Goal: Obtain resource: Download file/media

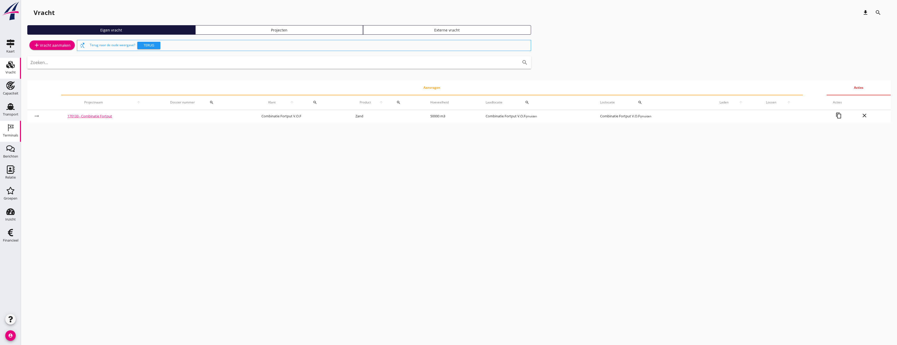
click at [9, 126] on icon "Terminals" at bounding box center [10, 127] width 8 height 8
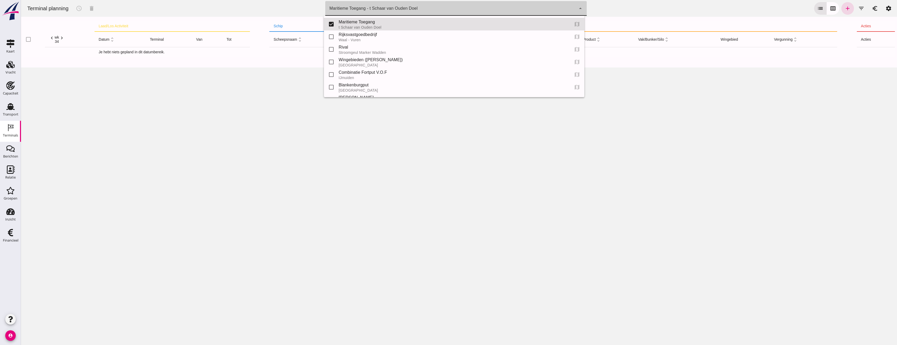
click div "Maritieme Toegang - t Schaar van Ouden Doel 453b08e2-5afb-49e8-a076-b9bc6000f457"
click at [17, 111] on div "Transport" at bounding box center [10, 114] width 15 height 7
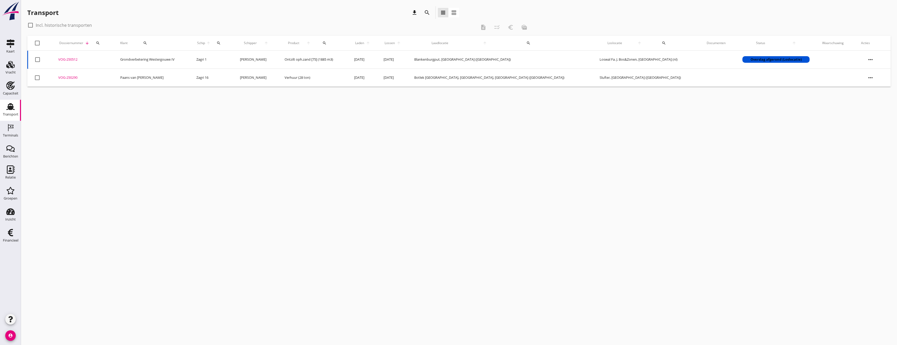
click at [324, 130] on div "cancel You are impersonating another user. Transport download search view_headl…" at bounding box center [459, 172] width 876 height 345
click at [145, 75] on td "Paans van [PERSON_NAME]" at bounding box center [152, 78] width 76 height 18
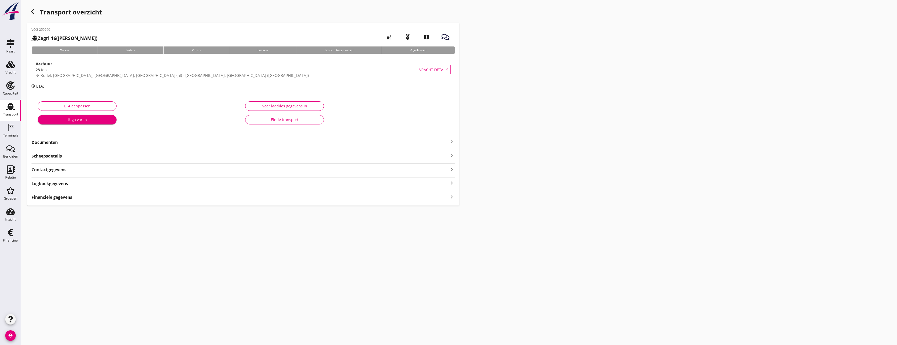
click at [125, 145] on strong "Documenten" at bounding box center [240, 142] width 417 height 6
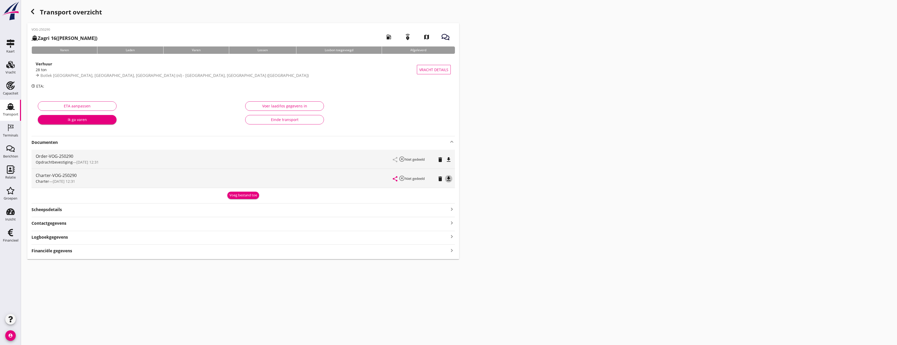
click at [450, 177] on icon "file_download" at bounding box center [449, 179] width 6 height 6
